Goal: Transaction & Acquisition: Purchase product/service

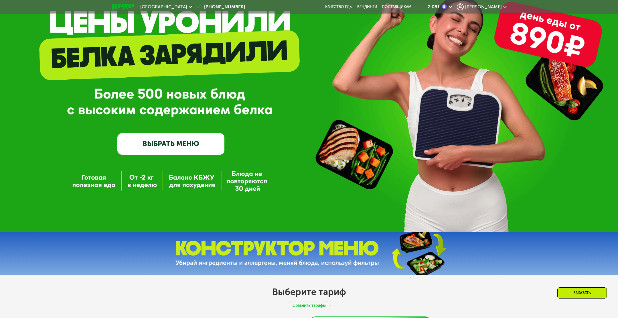
click at [204, 143] on link "ВЫБРАТЬ МЕНЮ" at bounding box center [170, 143] width 107 height 21
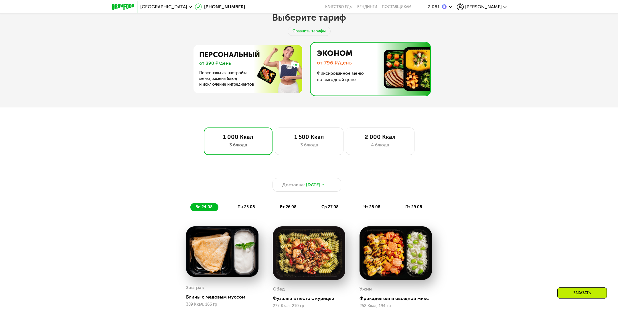
scroll to position [330, 0]
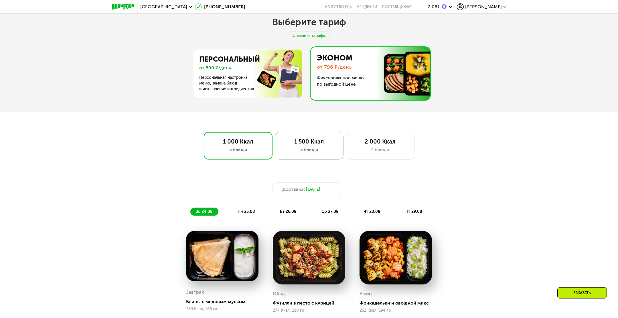
click at [323, 145] on div "1 500 Ккал" at bounding box center [309, 141] width 57 height 7
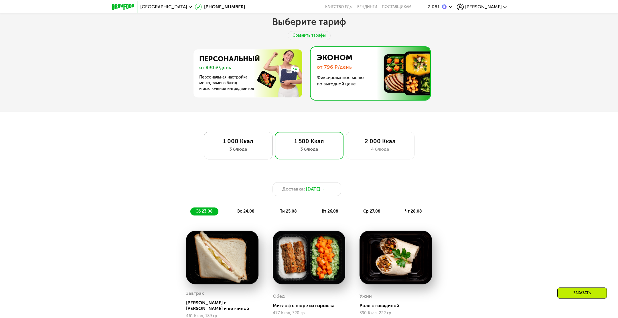
click at [252, 151] on div "3 блюда" at bounding box center [238, 149] width 57 height 7
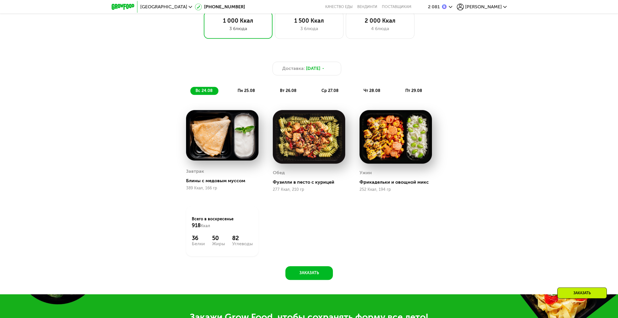
scroll to position [360, 0]
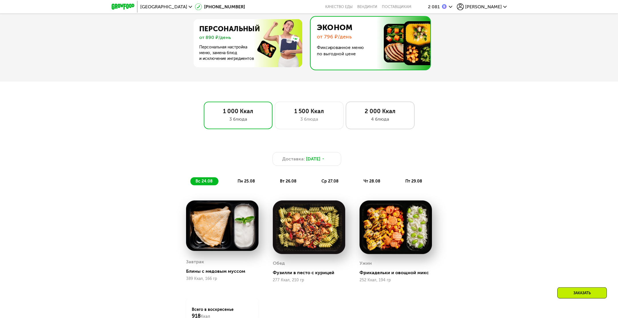
click at [382, 118] on div "4 блюда" at bounding box center [380, 119] width 57 height 7
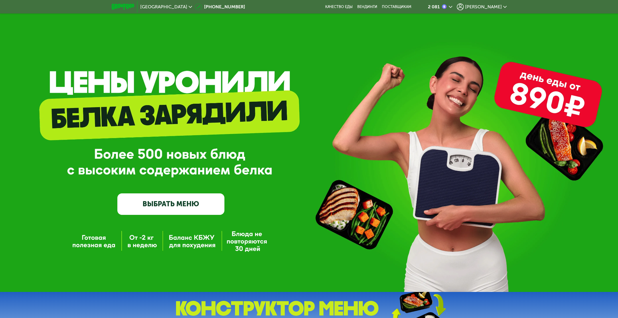
scroll to position [120, 0]
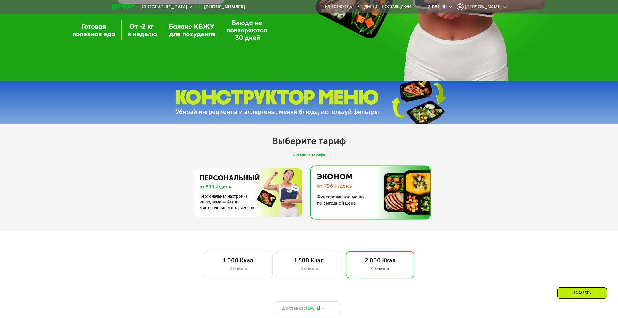
click at [522, 229] on div "Выберите тариф Сравнить тарифы Персональный от 890 ₽/день Персональная настройк…" at bounding box center [309, 177] width 618 height 107
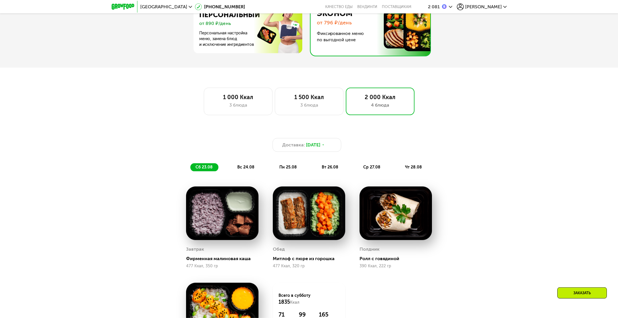
scroll to position [362, 0]
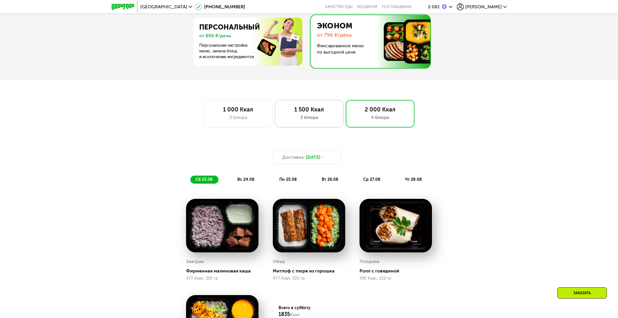
click at [318, 118] on div "3 блюда" at bounding box center [309, 117] width 57 height 7
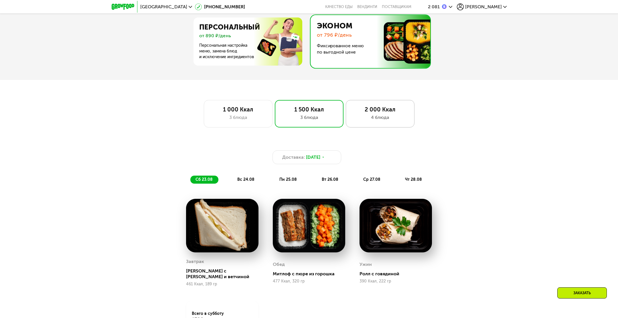
click at [386, 113] on div "2 000 Ккал" at bounding box center [380, 109] width 57 height 7
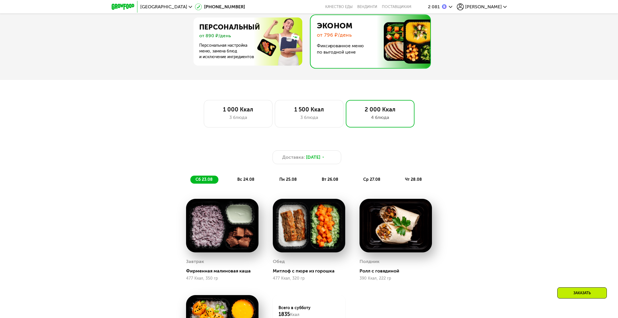
click at [529, 136] on div "Доставка: [DATE] сб 23.08 вс 24.08 пн 25.08 вт 26.08 ср 27.08 чт 28.08 Завтрак …" at bounding box center [309, 273] width 618 height 281
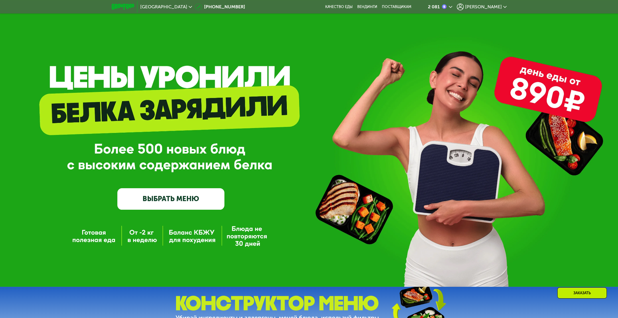
scroll to position [0, 0]
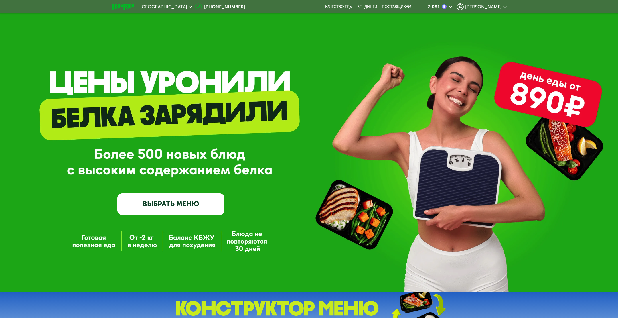
click at [489, 5] on span "[PERSON_NAME]" at bounding box center [483, 7] width 37 height 5
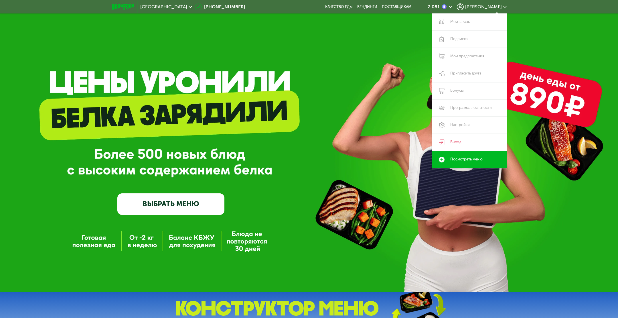
click at [355, 147] on div "GrowFood — доставка правильного питания ВЫБРАТЬ МЕНЮ" at bounding box center [309, 157] width 618 height 116
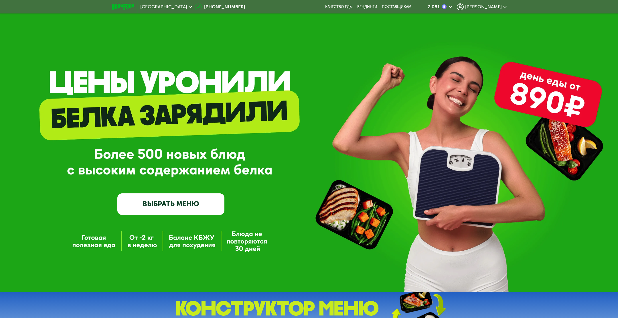
click at [211, 201] on link "ВЫБРАТЬ МЕНЮ" at bounding box center [170, 203] width 107 height 21
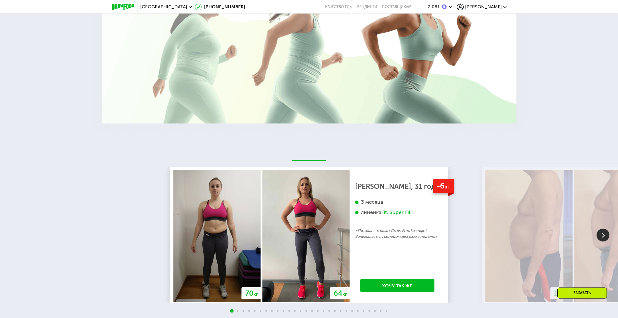
scroll to position [1265, 0]
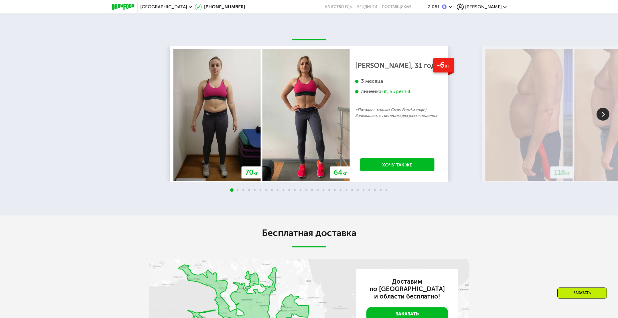
click at [601, 118] on img at bounding box center [602, 114] width 13 height 13
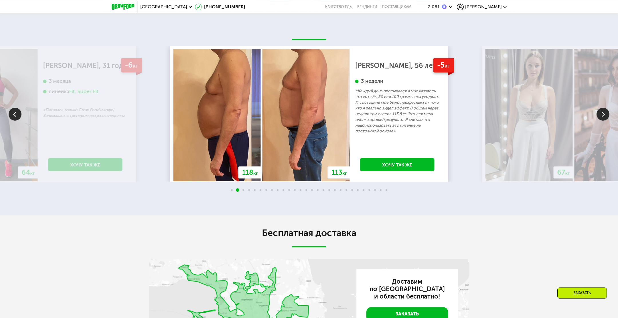
click at [600, 118] on img at bounding box center [602, 114] width 13 height 13
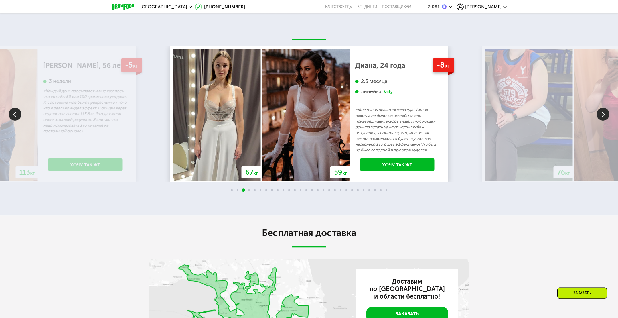
click at [600, 117] on img at bounding box center [602, 114] width 13 height 13
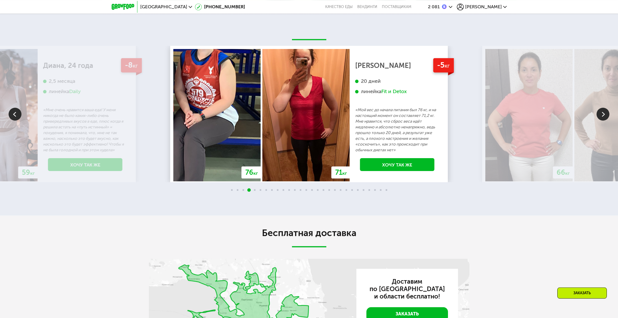
click at [601, 115] on img at bounding box center [602, 114] width 13 height 13
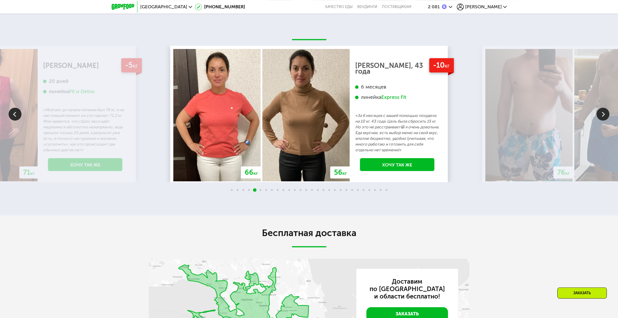
click at [601, 115] on img at bounding box center [602, 114] width 13 height 13
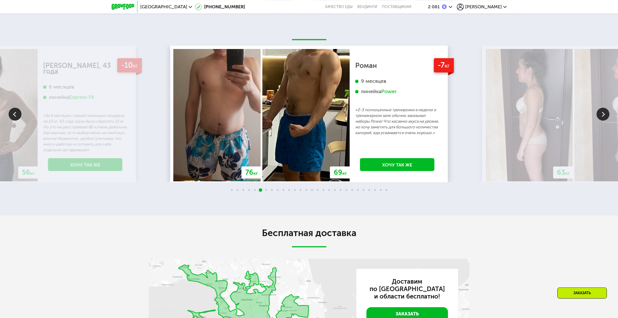
click at [601, 114] on img at bounding box center [602, 114] width 13 height 13
